Goal: Find specific page/section: Find specific page/section

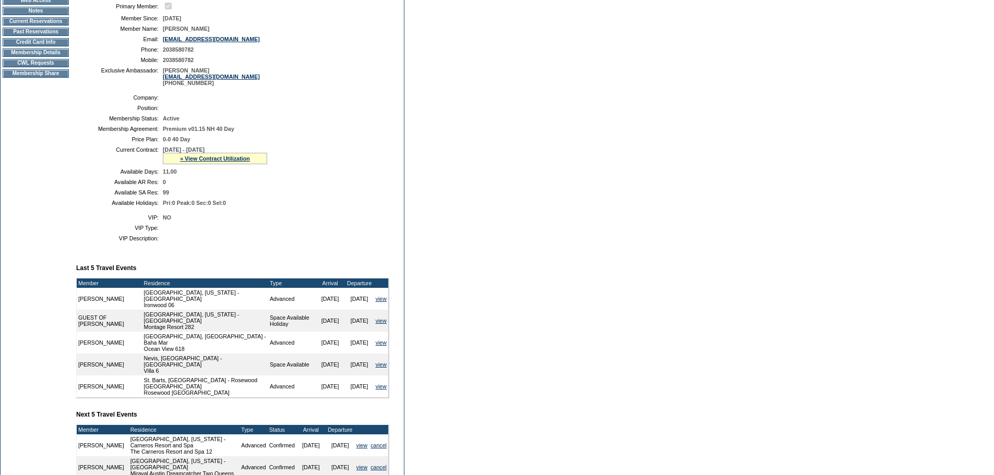
scroll to position [120, 0]
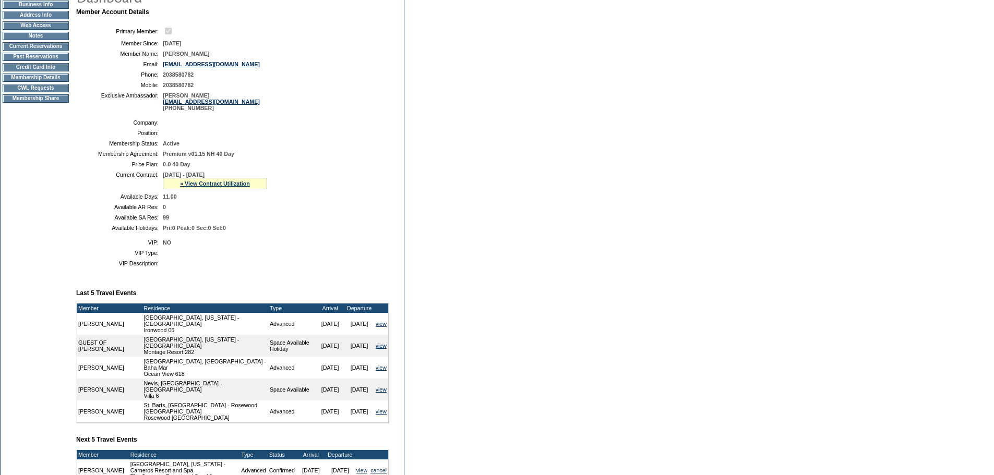
click at [45, 92] on td "CWL Requests" at bounding box center [36, 88] width 66 height 8
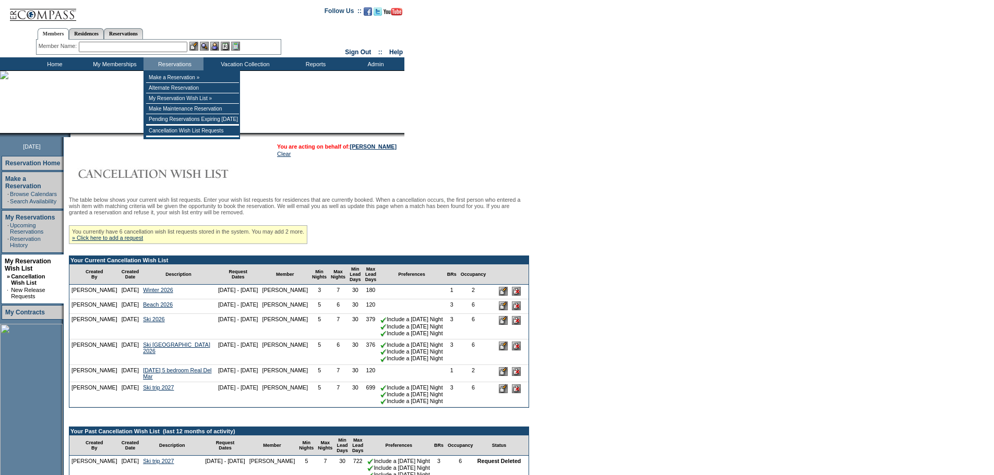
click at [152, 47] on input "text" at bounding box center [133, 47] width 109 height 10
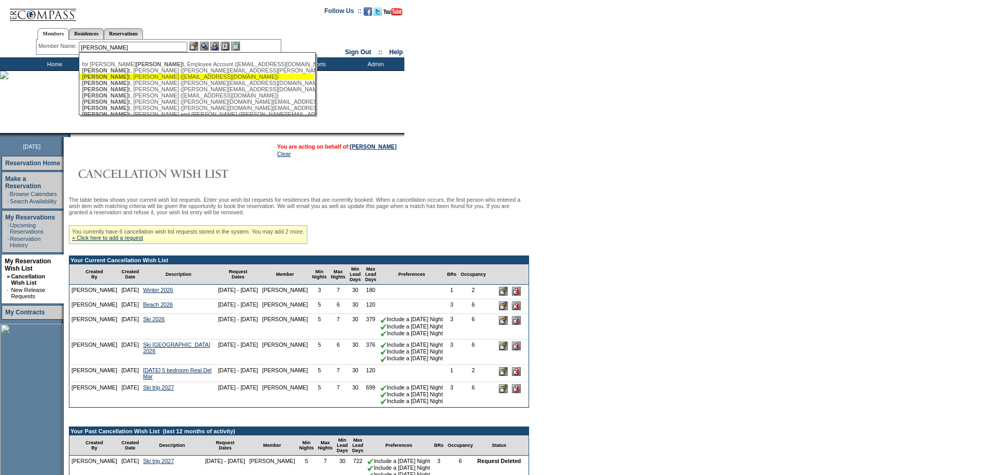
click at [163, 77] on div "Schmid t, Andrew (ajschmidt16@gmail.com)" at bounding box center [197, 77] width 230 height 6
type input "Schmidt, Andrew (ajschmidt16@gmail.com)"
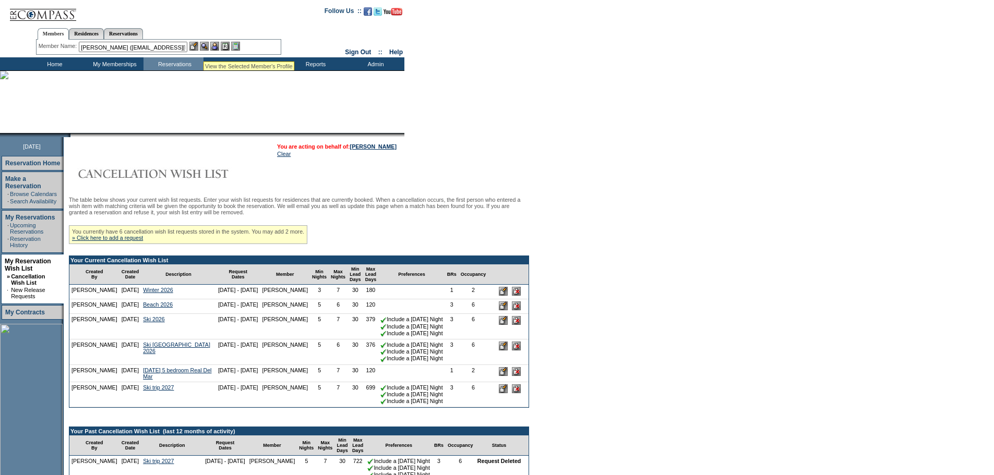
click at [205, 47] on img at bounding box center [204, 46] width 9 height 9
